Goal: Submit feedback/report problem

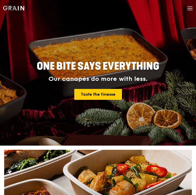
click at [194, 10] on div "Grain logo Meals On Demand Weddings Catering Why Grain Contact us" at bounding box center [98, 9] width 196 height 18
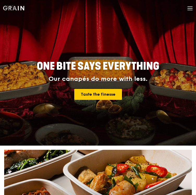
click at [189, 10] on icon at bounding box center [189, 10] width 5 height 0
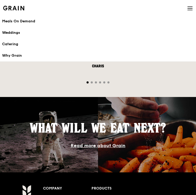
scroll to position [789, 0]
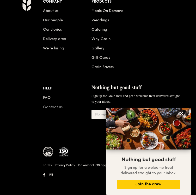
click at [55, 108] on link "Contact us" at bounding box center [53, 107] width 20 height 4
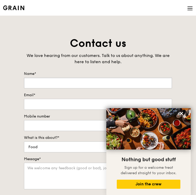
click at [53, 82] on input "Name*" at bounding box center [98, 83] width 148 height 11
type input "[PERSON_NAME]"
type input "[EMAIL_ADDRESS][DOMAIN_NAME]"
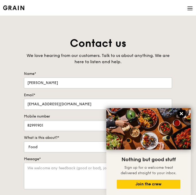
type input "82991901"
click at [183, 112] on icon at bounding box center [181, 113] width 5 height 5
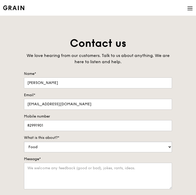
click at [86, 146] on select "Food Service Billing/Payment Catering Others" at bounding box center [98, 147] width 148 height 11
select select "Catering"
click at [24, 142] on select "Food Service Billing/Payment Catering Others" at bounding box center [98, 147] width 148 height 11
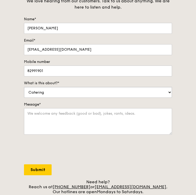
scroll to position [58, 0]
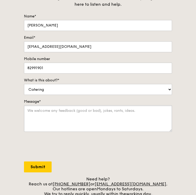
click at [75, 113] on textarea "Message*" at bounding box center [98, 118] width 148 height 27
paste textarea "[LOREMI d SITA] Consectetur Adipiscinge sedd Eiusm Tem Incid Utla Et Do Magn Al…"
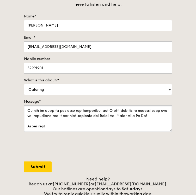
scroll to position [0, 0]
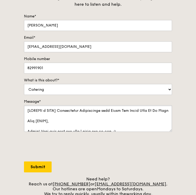
click at [74, 112] on textarea "Message*" at bounding box center [98, 118] width 148 height 27
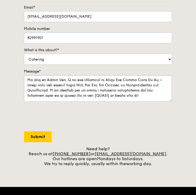
scroll to position [27, 0]
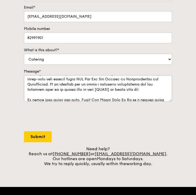
click at [99, 91] on textarea "Message*" at bounding box center [98, 88] width 148 height 27
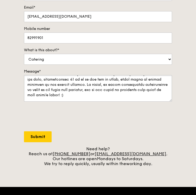
scroll to position [90, 0]
click at [135, 91] on textarea "Message*" at bounding box center [98, 88] width 148 height 27
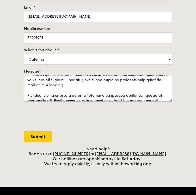
scroll to position [108, 0]
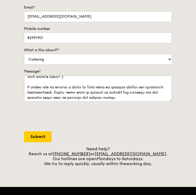
click at [132, 85] on textarea "Message*" at bounding box center [98, 88] width 148 height 27
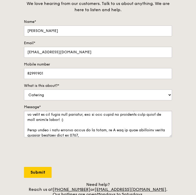
scroll to position [104, 0]
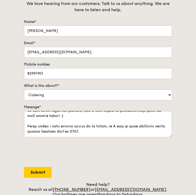
click at [115, 132] on textarea "Message*" at bounding box center [98, 124] width 148 height 27
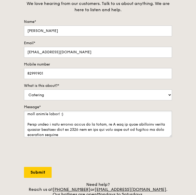
click at [120, 127] on textarea "Message*" at bounding box center [98, 124] width 148 height 27
click at [120, 129] on textarea "Message*" at bounding box center [98, 124] width 148 height 27
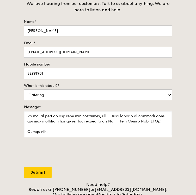
scroll to position [167, 0]
click at [79, 123] on textarea "Message*" at bounding box center [98, 124] width 148 height 27
click at [68, 129] on textarea "Message*" at bounding box center [98, 124] width 148 height 27
paste textarea "Regards, [PERSON_NAME] Producer, Would You Still Love Me If [PERSON_NAME] Wee S…"
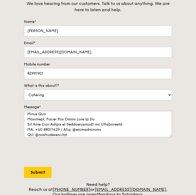
scroll to position [177, 0]
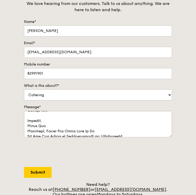
click at [56, 127] on textarea "Message*" at bounding box center [98, 124] width 148 height 27
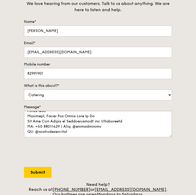
scroll to position [198, 0]
type textarea "Lore Ipsum dolo, Sitam! Cons adip elit sed doei t incid utl et dol. :) Ma aliq …"
click at [35, 176] on input "Submit" at bounding box center [38, 172] width 28 height 11
select select "Food"
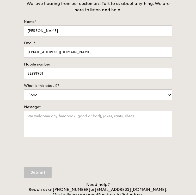
scroll to position [0, 0]
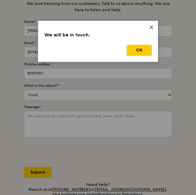
click at [137, 47] on button "OK" at bounding box center [138, 50] width 25 height 11
